Goal: Information Seeking & Learning: Learn about a topic

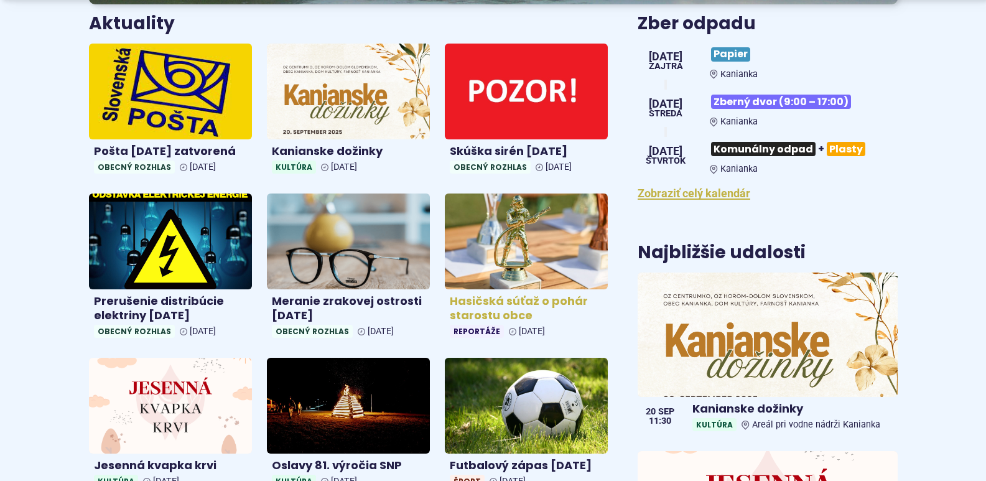
scroll to position [498, 0]
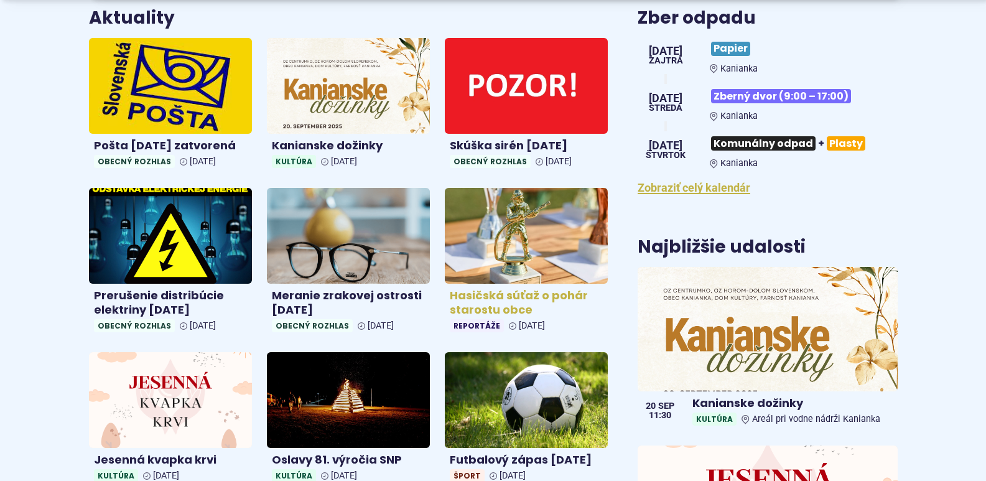
click at [479, 305] on h4 "Hasičská súťaž o pohár starostu obce" at bounding box center [526, 303] width 153 height 28
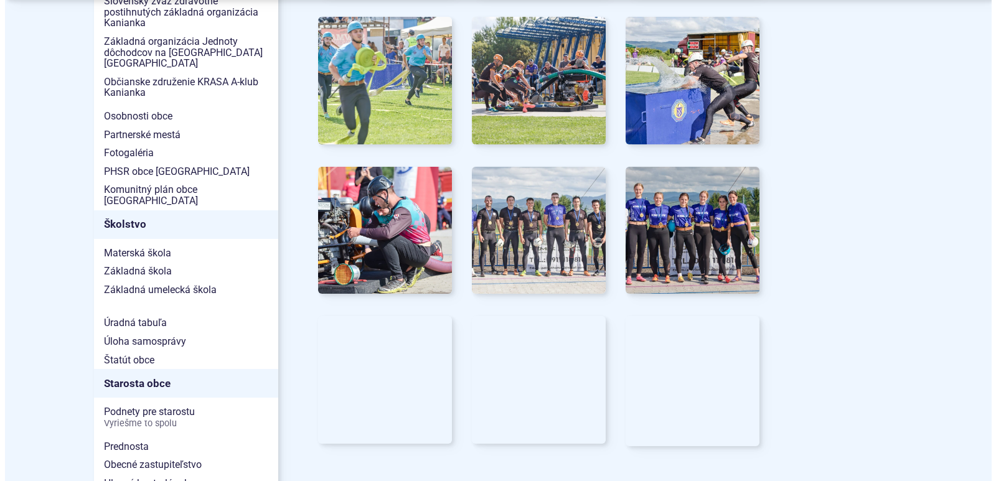
scroll to position [560, 0]
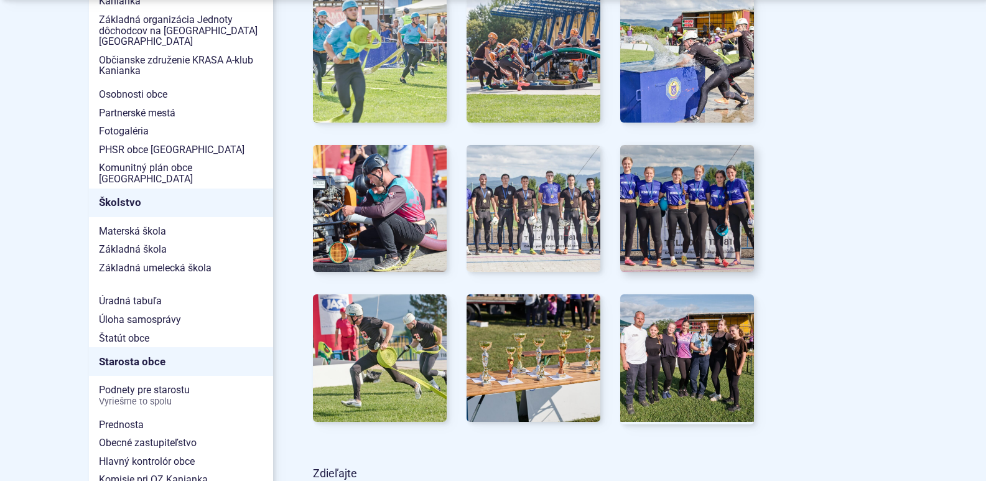
click at [670, 221] on img at bounding box center [687, 209] width 147 height 140
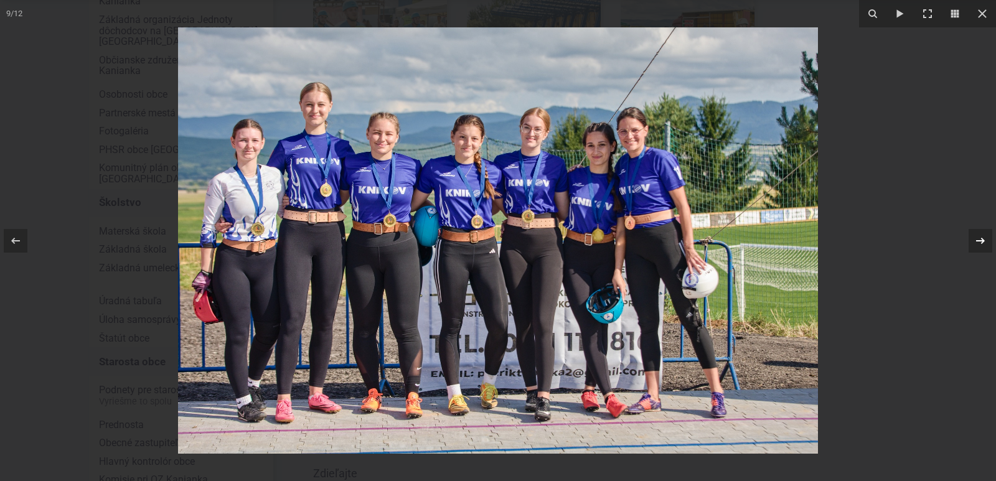
click at [974, 240] on icon at bounding box center [980, 240] width 15 height 15
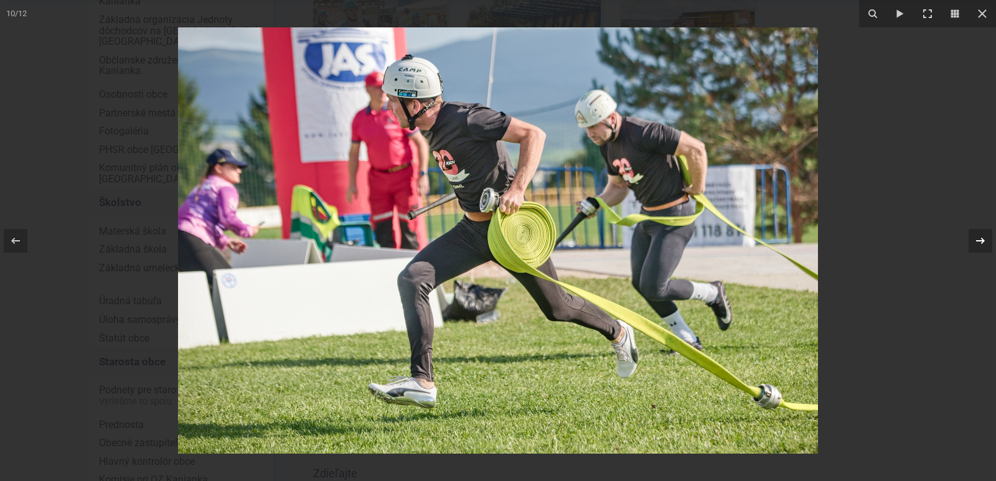
click at [978, 238] on icon at bounding box center [980, 240] width 15 height 15
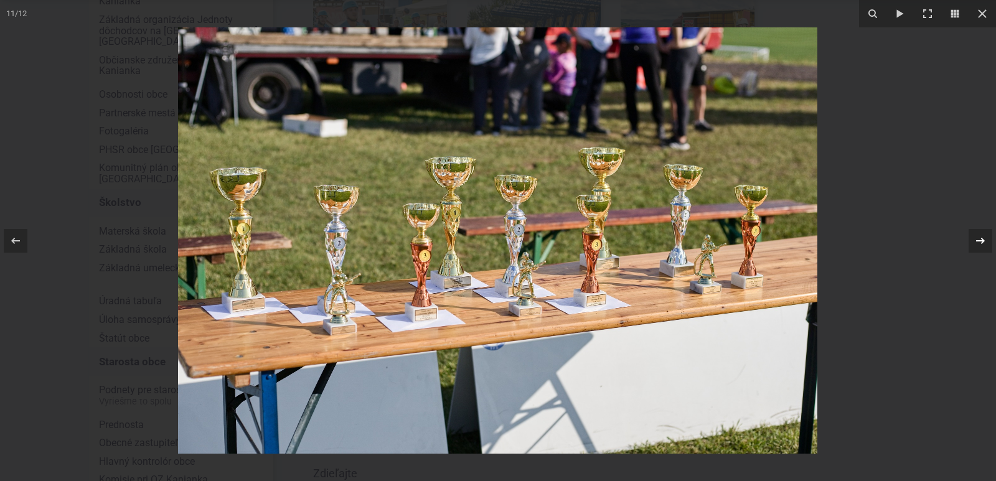
click at [978, 238] on icon at bounding box center [980, 240] width 15 height 15
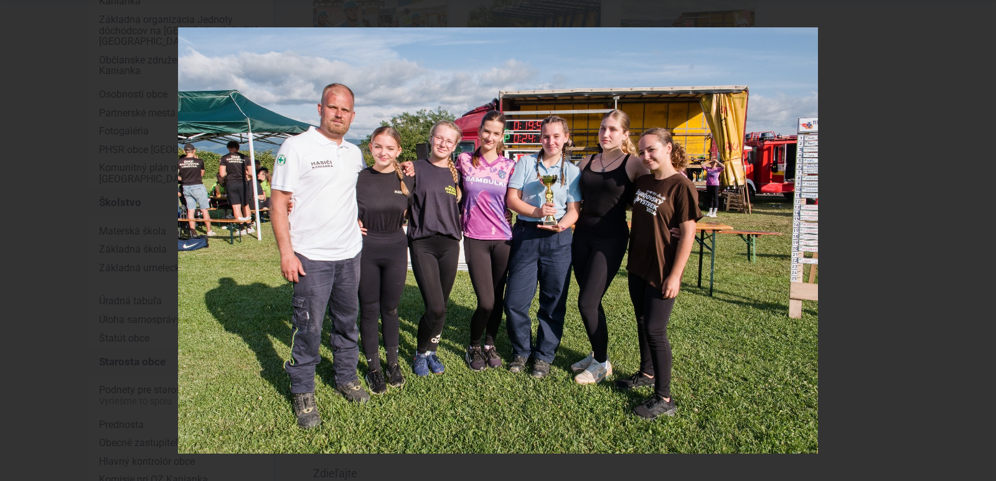
click at [978, 238] on div "12 / 12" at bounding box center [498, 240] width 996 height 481
click at [983, 240] on icon at bounding box center [980, 240] width 9 height 6
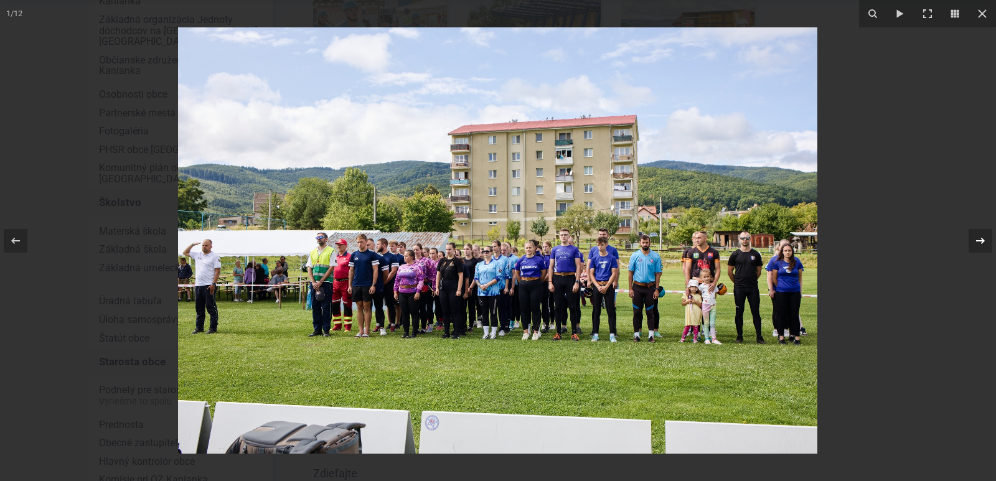
click at [981, 240] on icon at bounding box center [980, 240] width 15 height 15
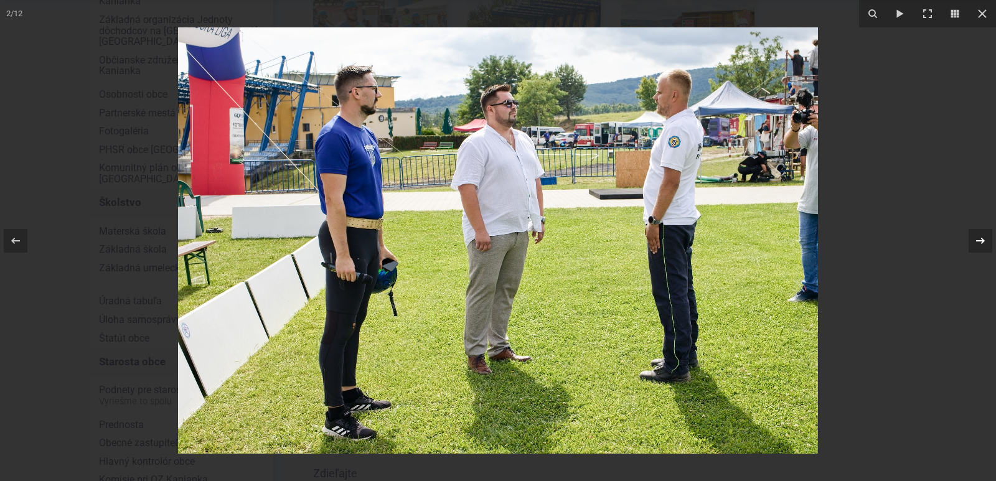
click at [980, 240] on icon at bounding box center [980, 240] width 15 height 15
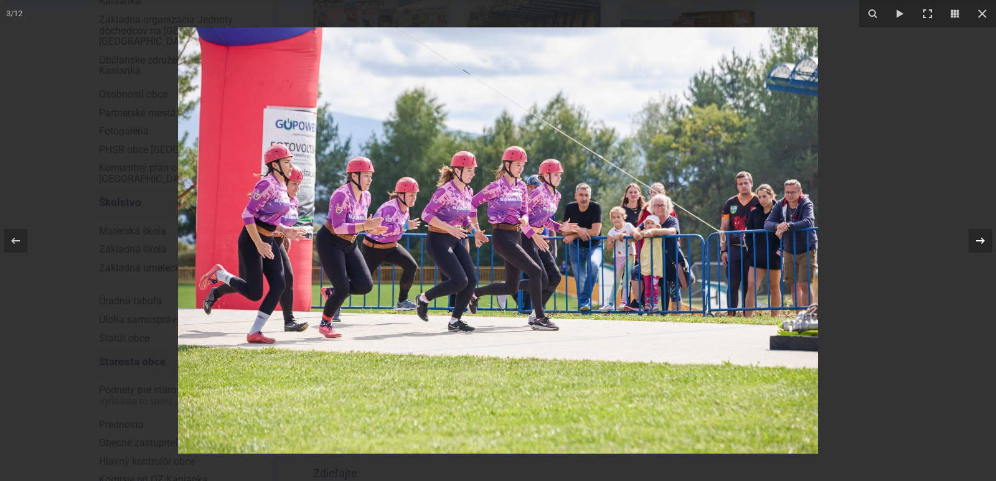
click at [980, 240] on div "3 / 12" at bounding box center [498, 240] width 996 height 481
click at [980, 238] on icon at bounding box center [980, 240] width 15 height 15
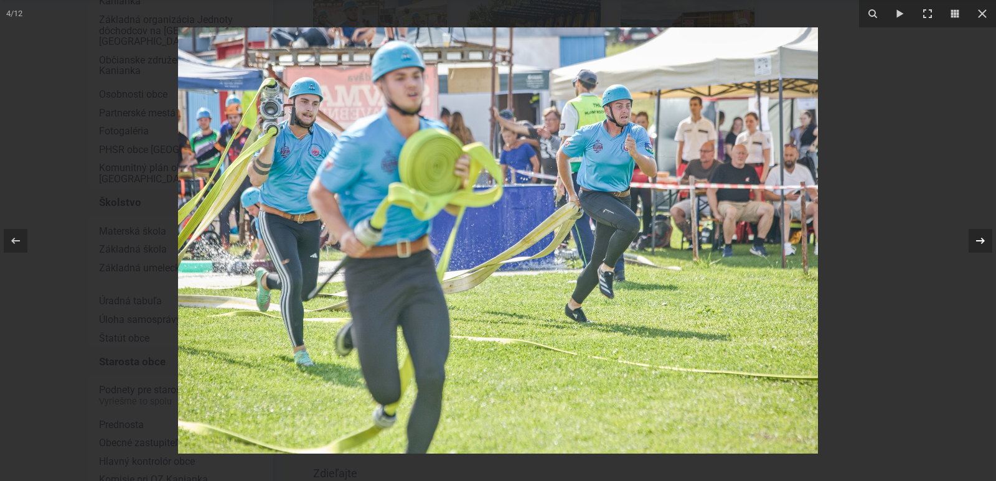
click at [980, 238] on div "4 / 12" at bounding box center [498, 240] width 996 height 481
click at [981, 240] on icon at bounding box center [980, 240] width 15 height 15
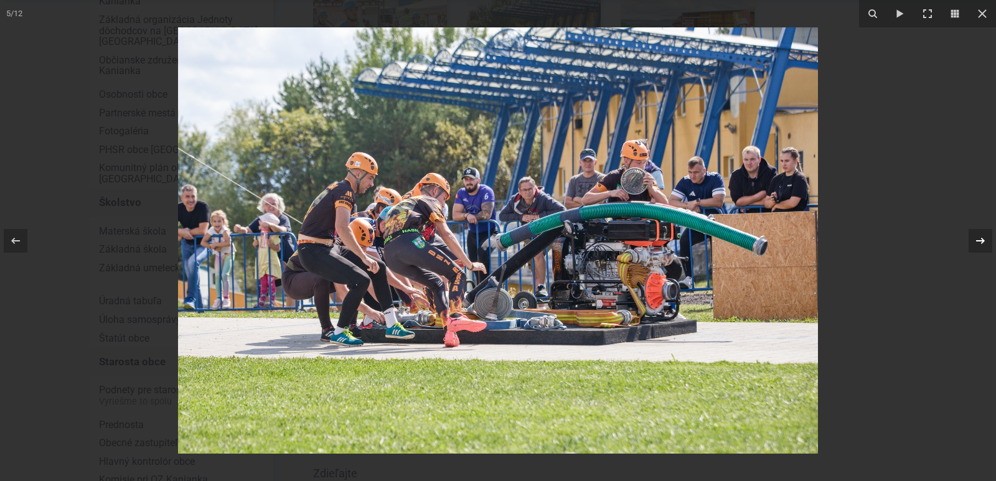
click at [980, 241] on icon at bounding box center [980, 240] width 15 height 15
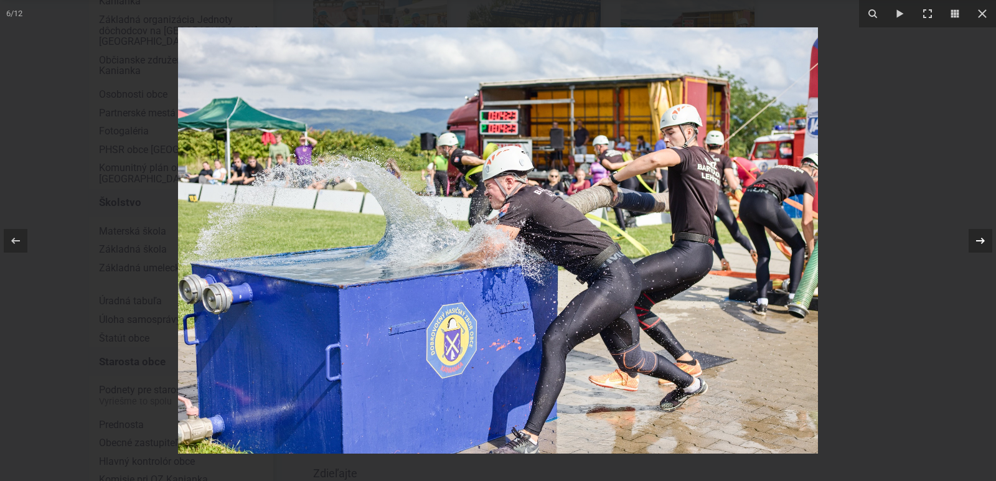
click at [982, 240] on icon at bounding box center [980, 240] width 9 height 6
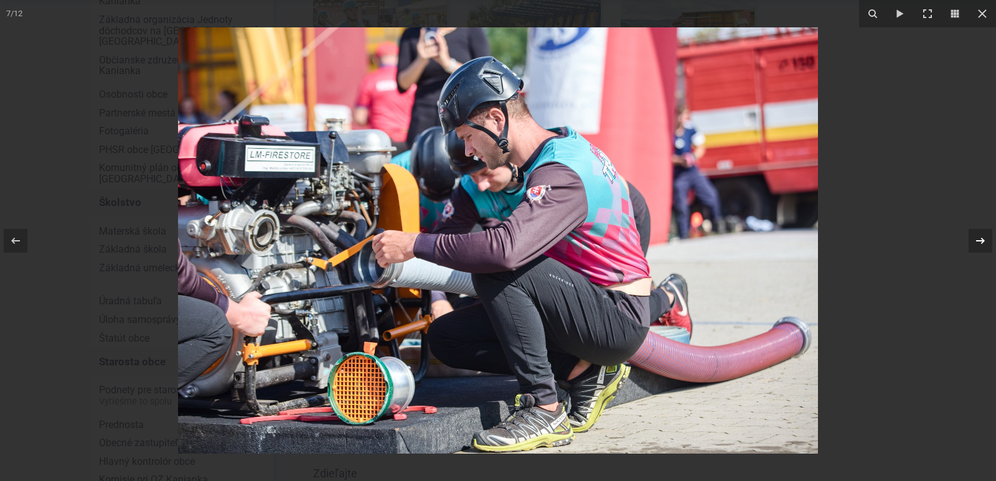
click at [980, 239] on icon at bounding box center [980, 240] width 15 height 15
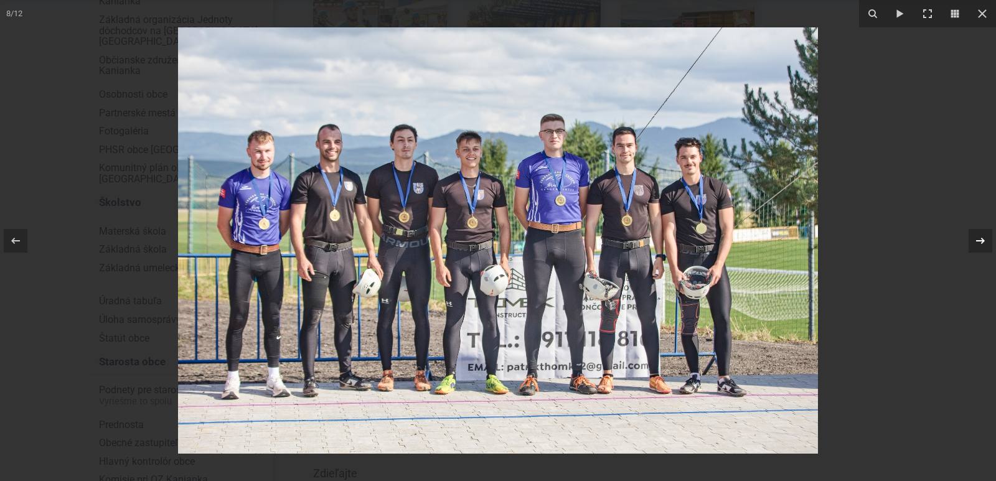
click at [980, 239] on icon at bounding box center [980, 240] width 15 height 15
